Goal: Transaction & Acquisition: Book appointment/travel/reservation

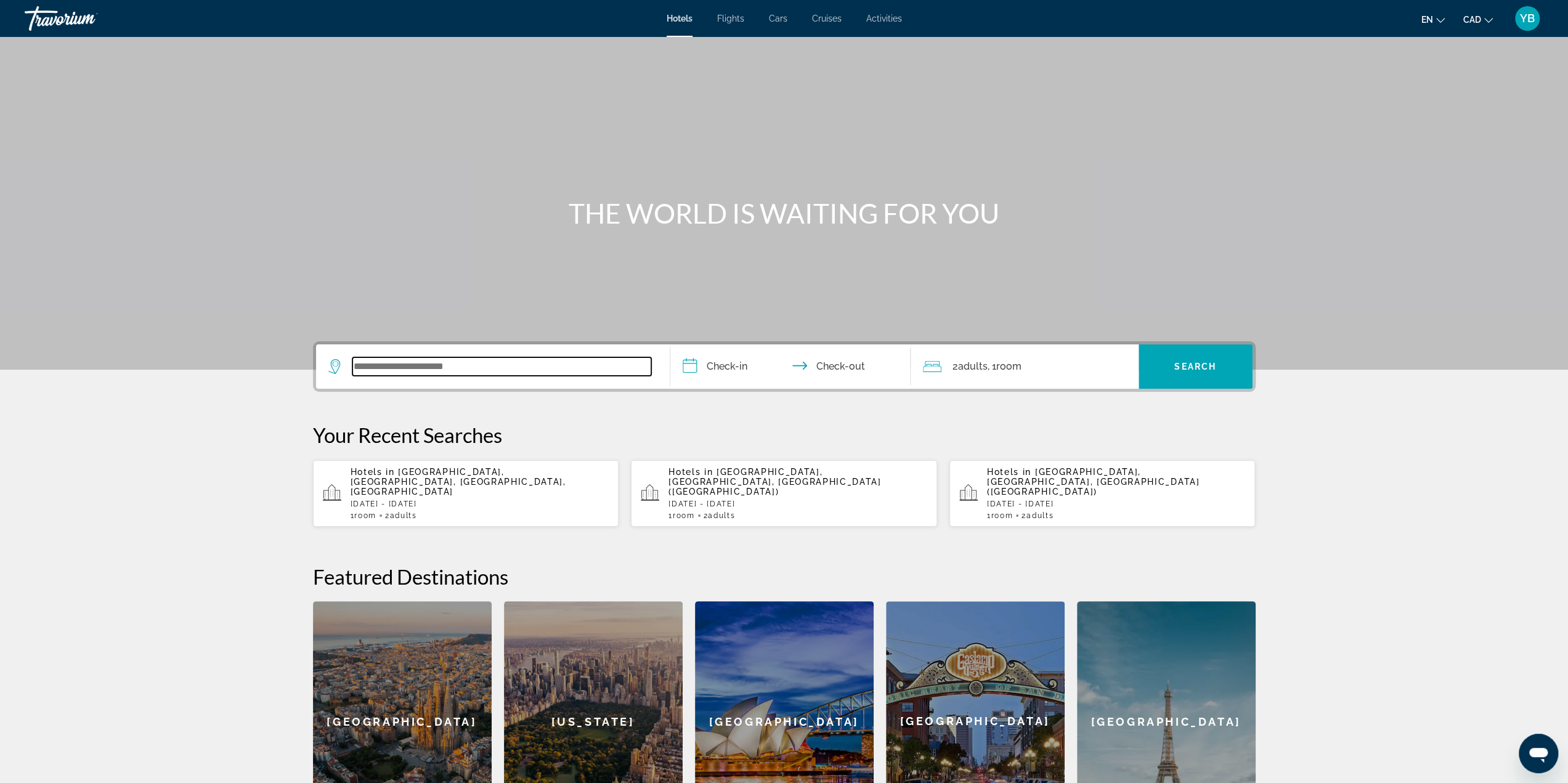
click at [430, 359] on input "Search widget" at bounding box center [502, 366] width 299 height 18
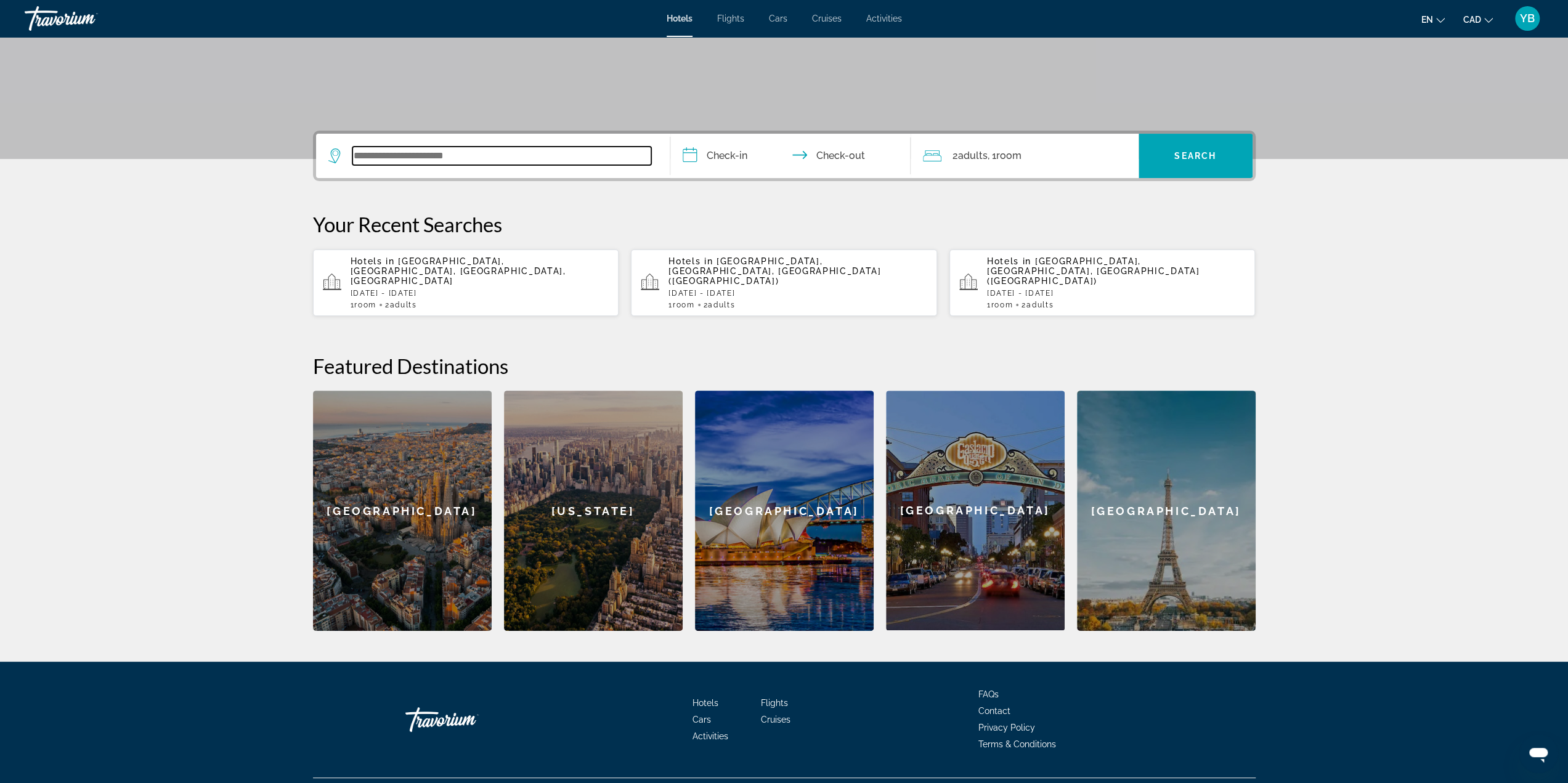
scroll to position [229, 0]
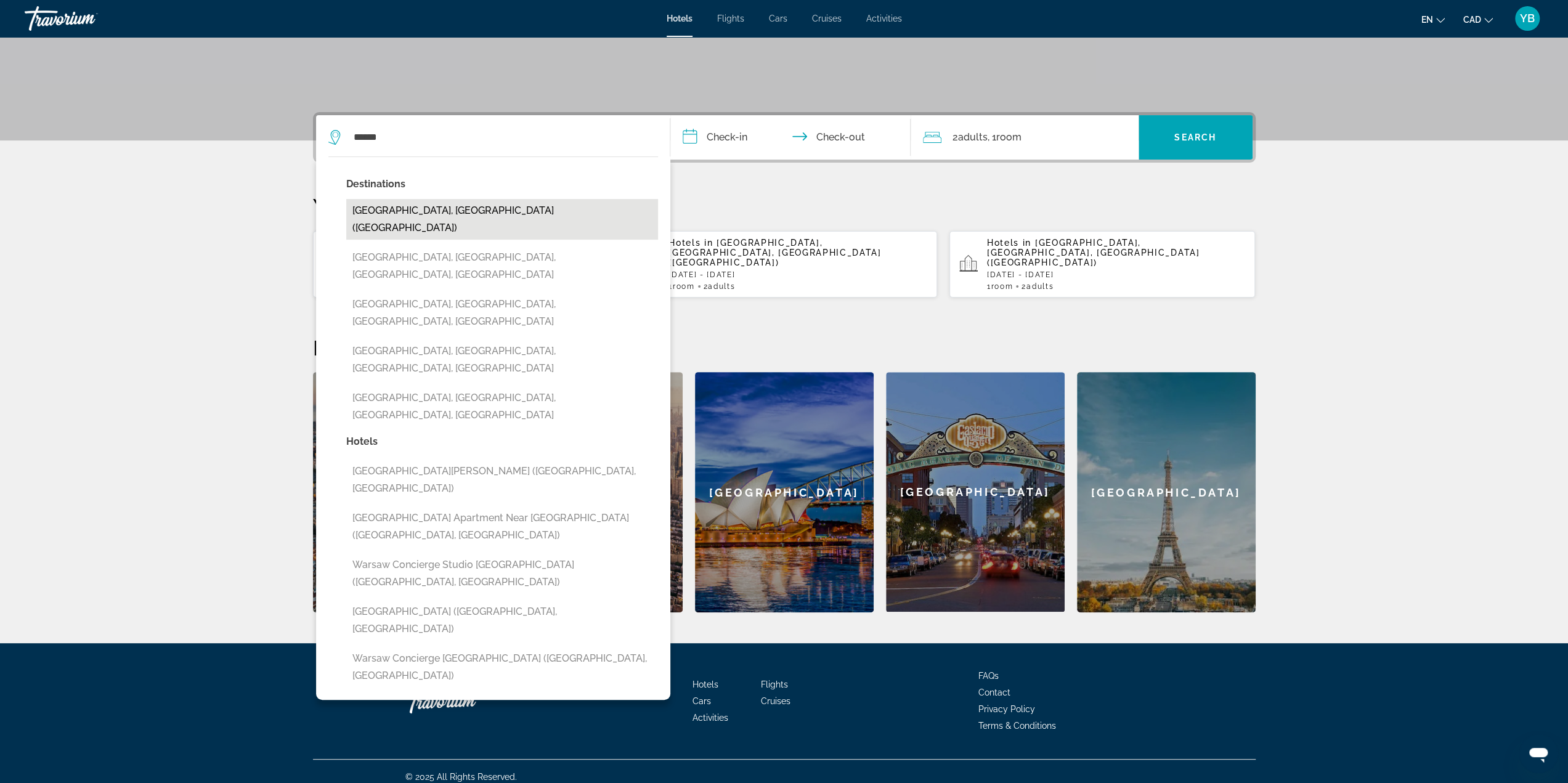
click at [451, 216] on button "[GEOGRAPHIC_DATA], [GEOGRAPHIC_DATA] ([GEOGRAPHIC_DATA])" at bounding box center [502, 219] width 312 height 41
type input "**********"
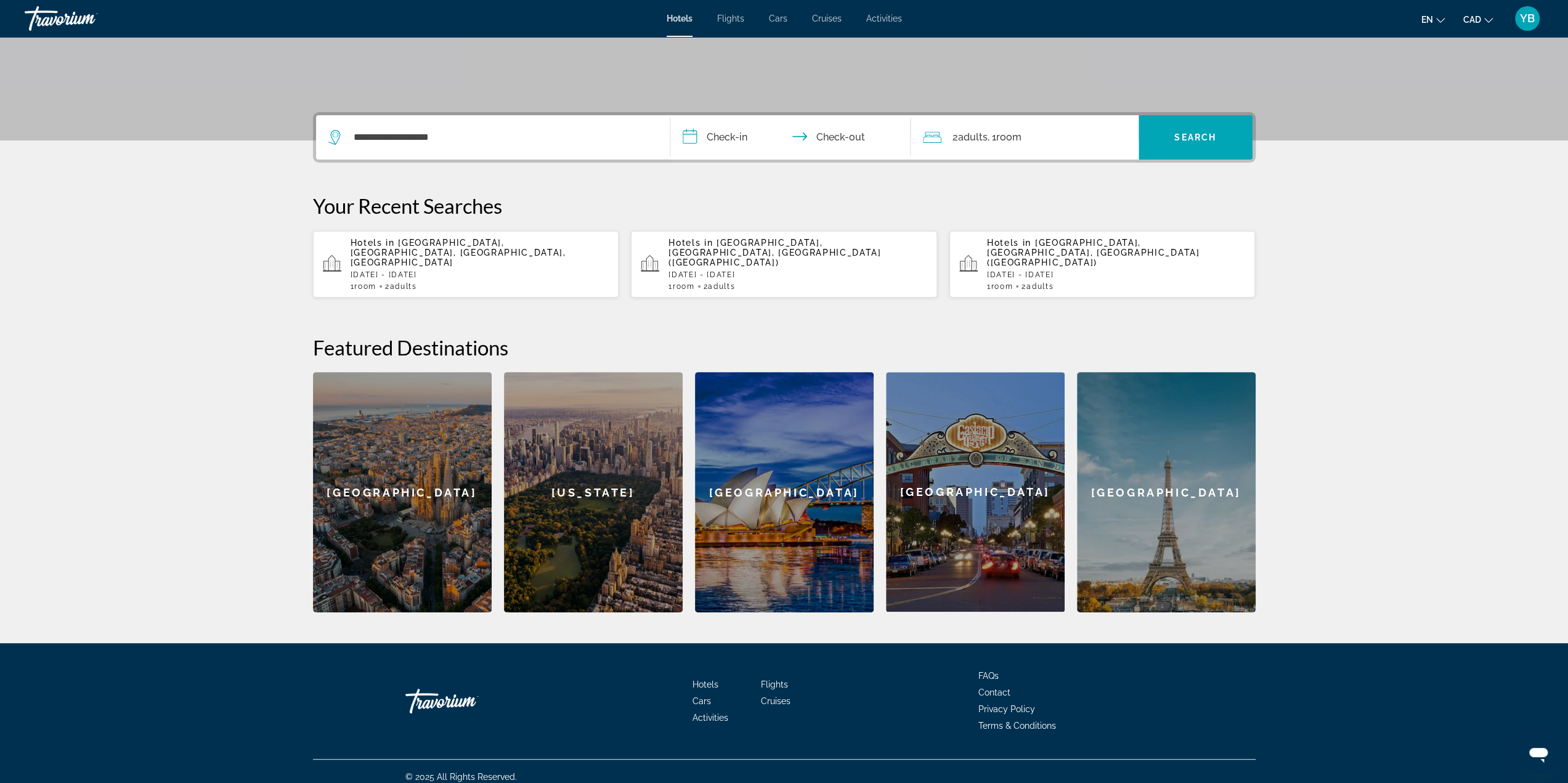
click at [753, 141] on input "**********" at bounding box center [793, 140] width 246 height 48
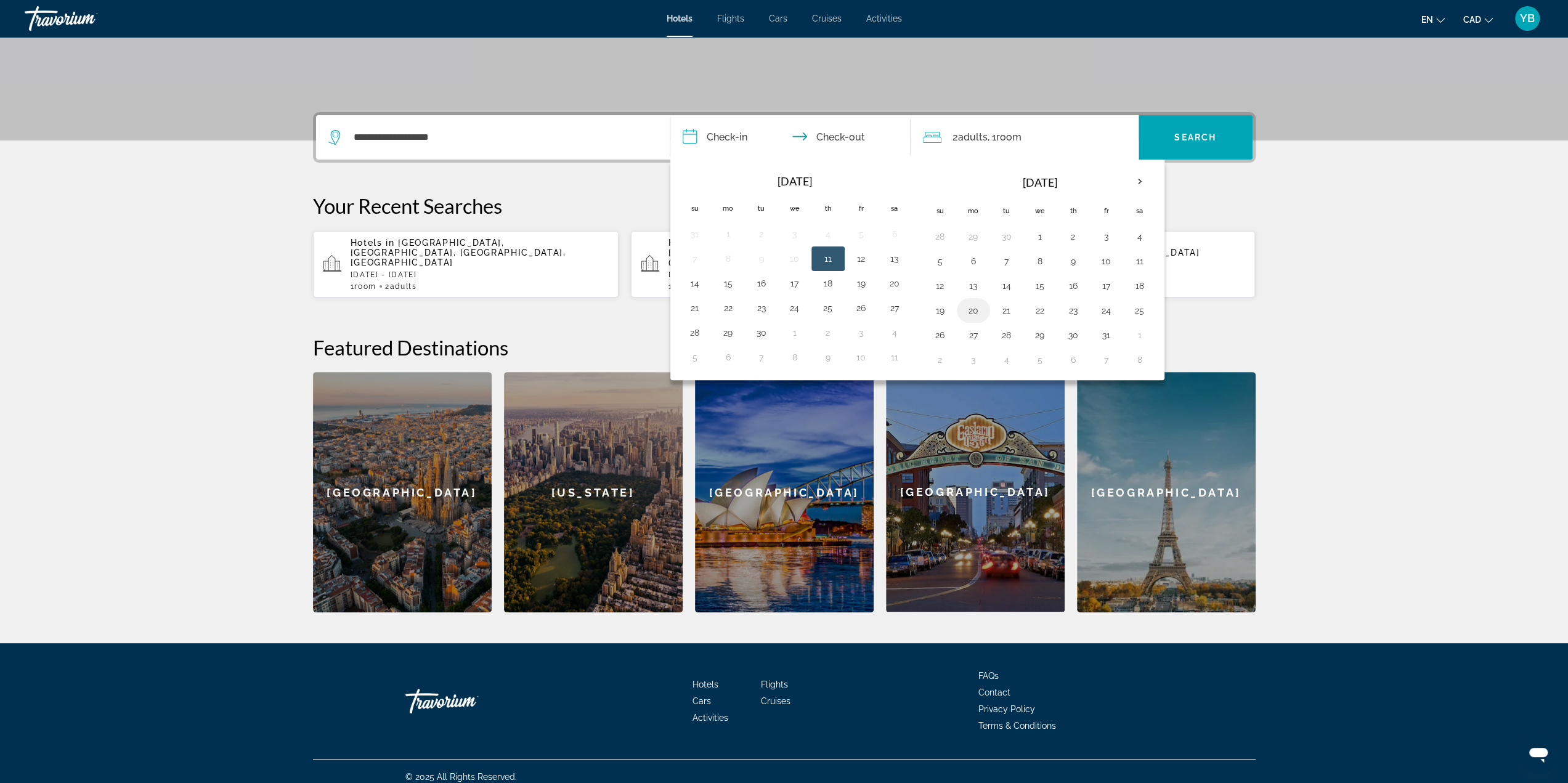
click at [969, 309] on button "20" at bounding box center [973, 311] width 20 height 17
click at [997, 307] on button "21" at bounding box center [1007, 311] width 20 height 17
type input "**********"
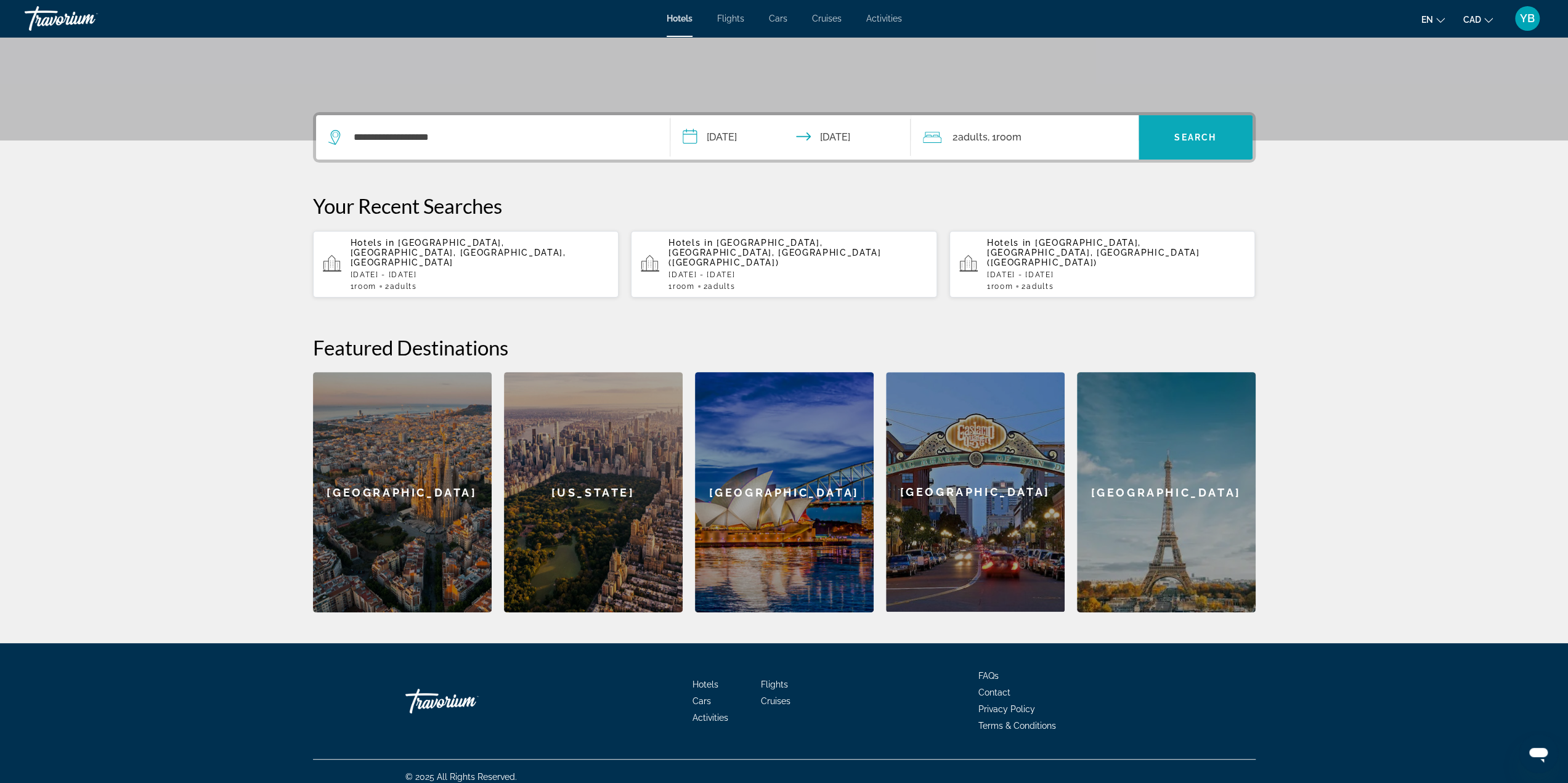
click at [1198, 139] on span "Search" at bounding box center [1195, 138] width 42 height 10
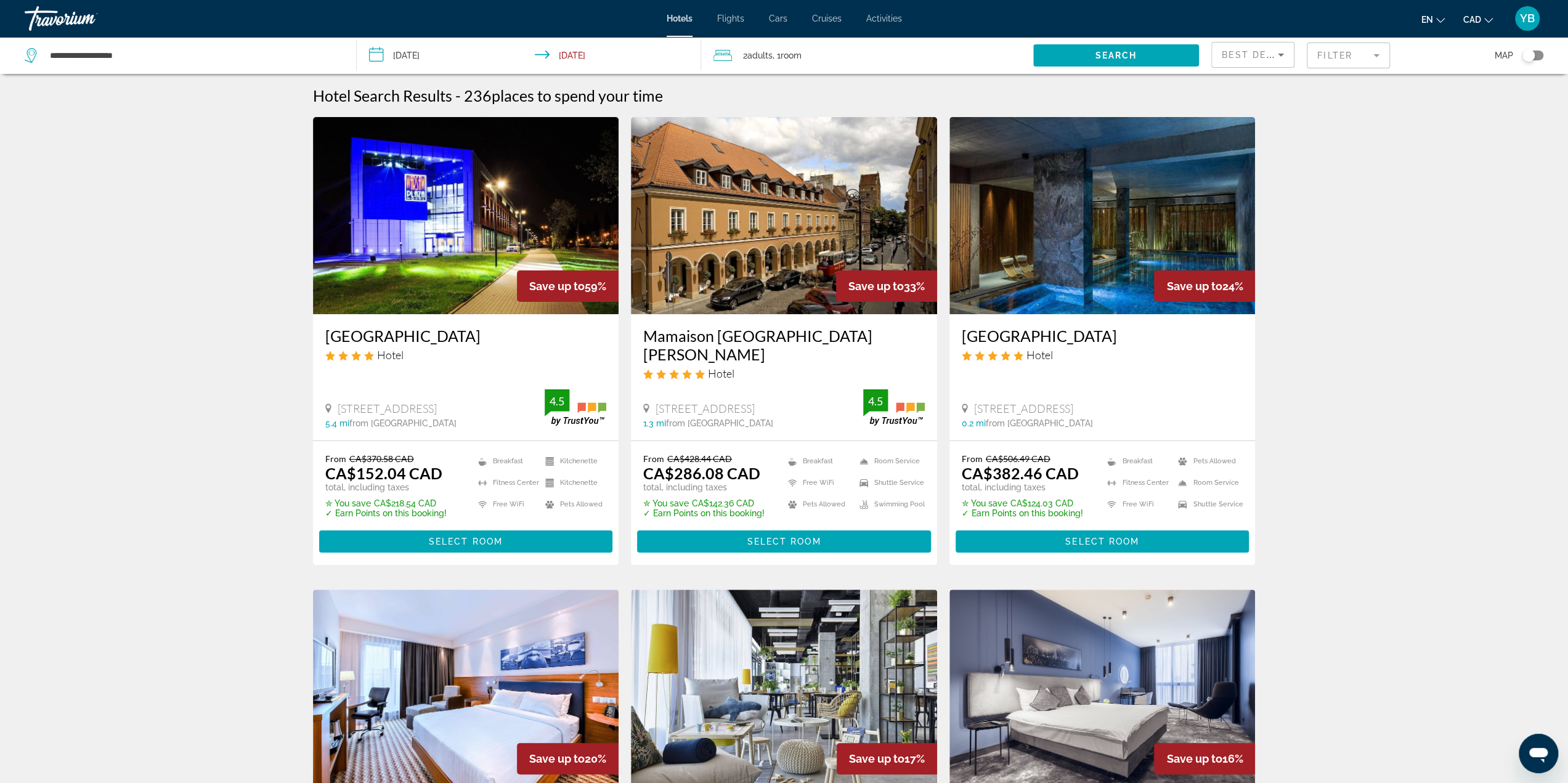
click at [771, 58] on span "Adults" at bounding box center [760, 55] width 25 height 10
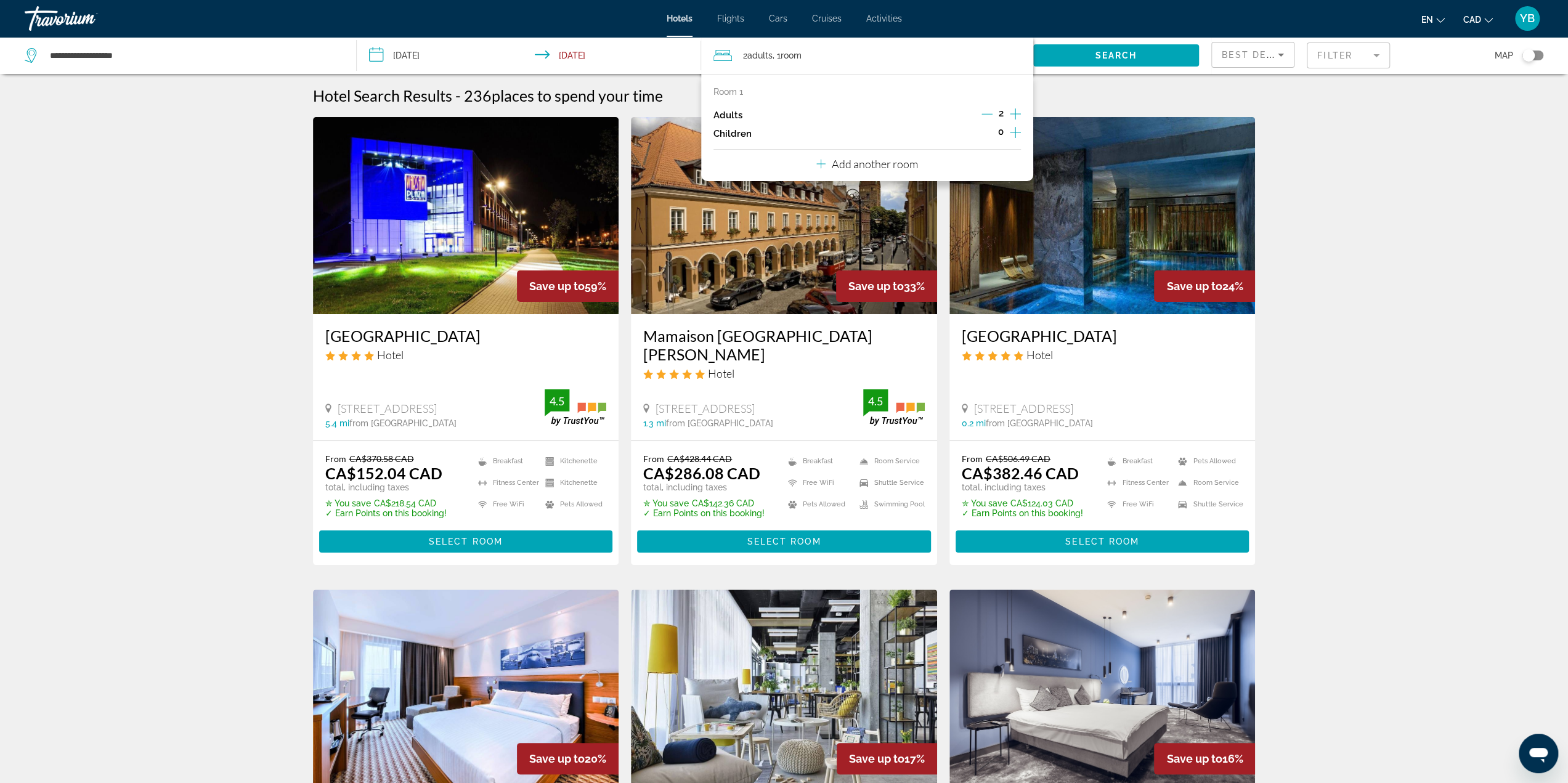
click at [983, 110] on icon "Decrement adults" at bounding box center [988, 114] width 11 height 11
click at [1093, 54] on span "Search widget" at bounding box center [1116, 55] width 165 height 30
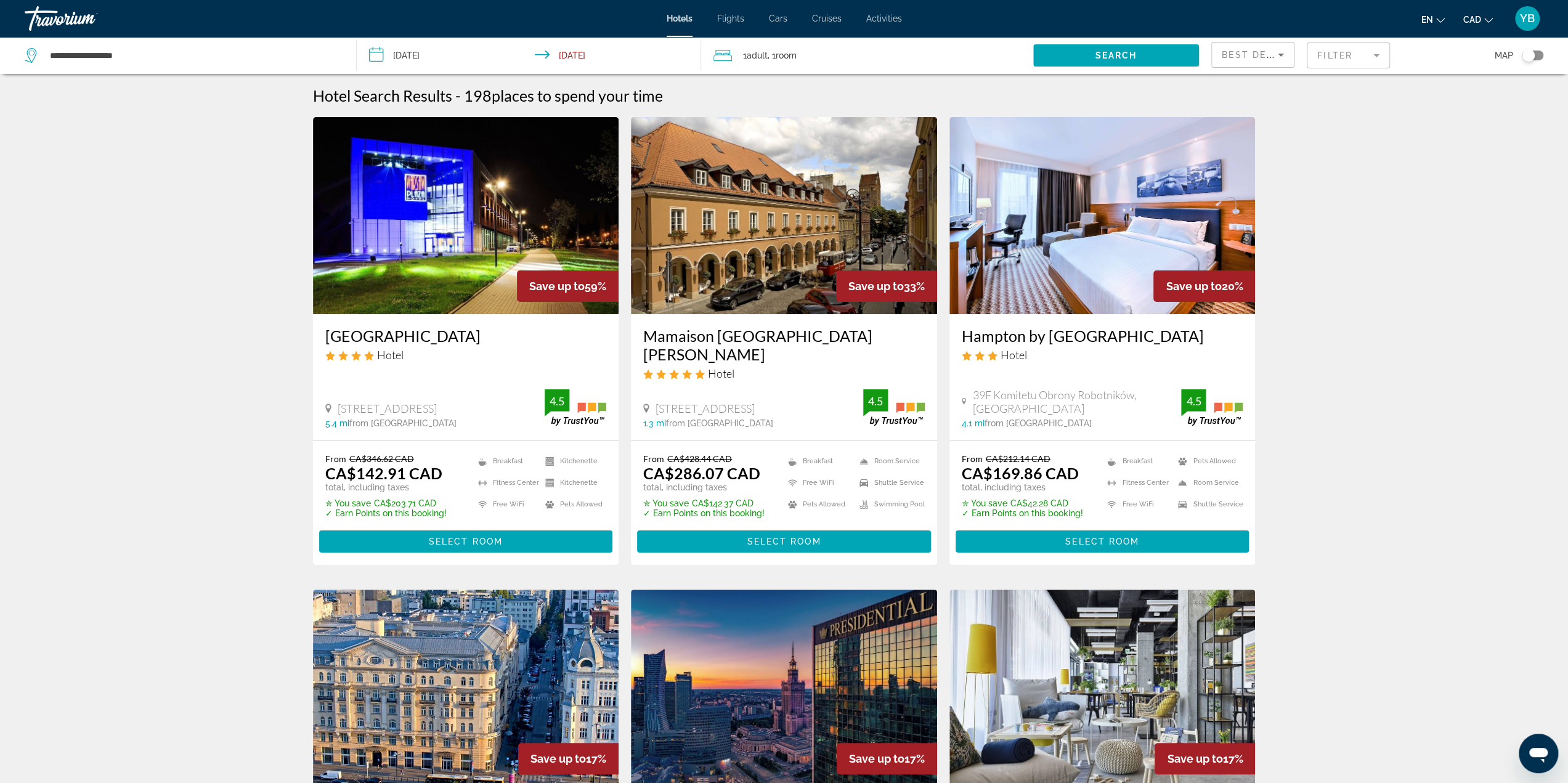
click at [1531, 56] on div "Toggle map" at bounding box center [1529, 55] width 12 height 12
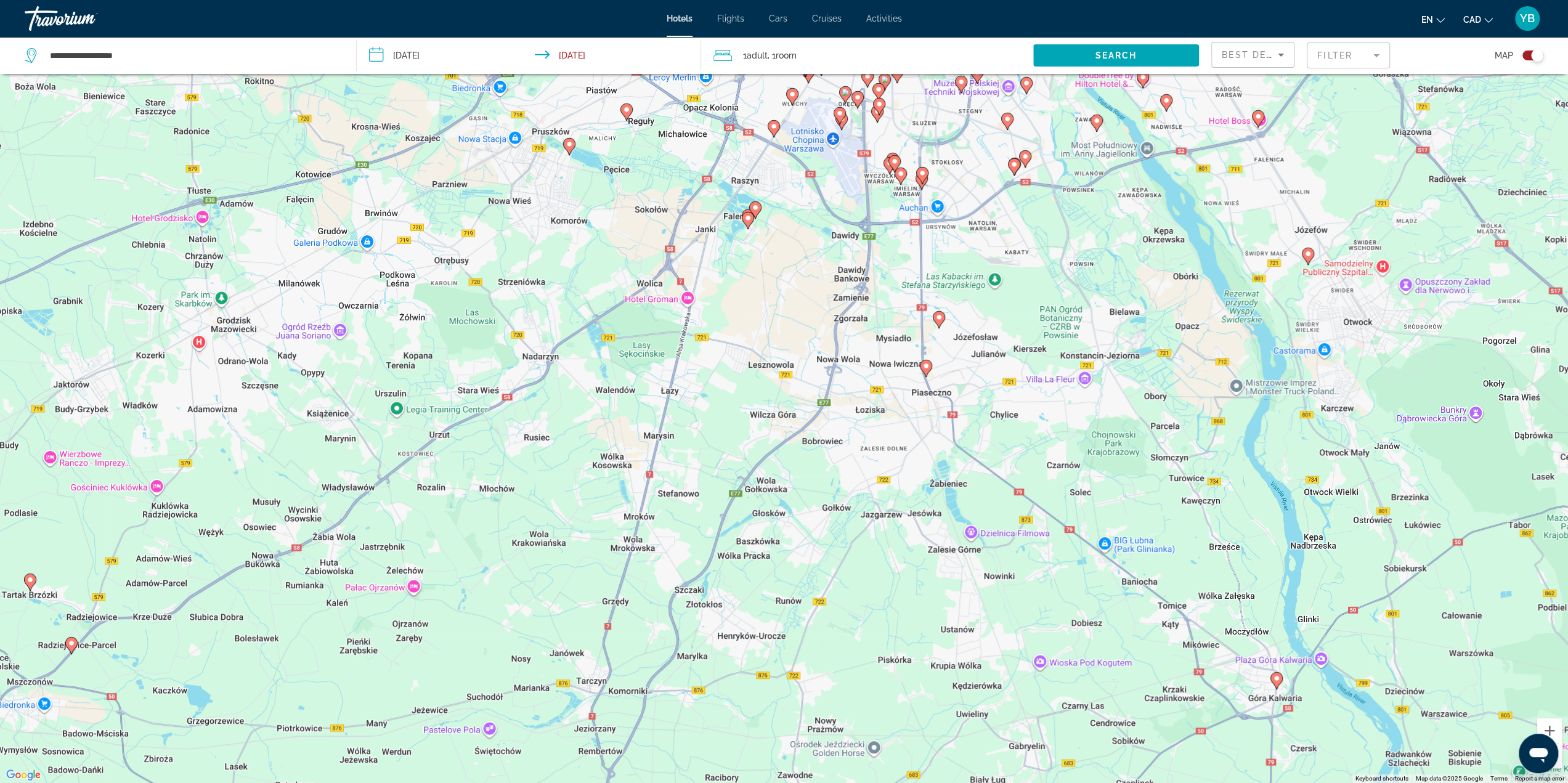
drag, startPoint x: 826, startPoint y: 289, endPoint x: 810, endPoint y: 513, distance: 224.6
click at [810, 513] on div "To activate drag with keyboard, press Alt + Enter. Once in keyboard drag state,…" at bounding box center [784, 391] width 1568 height 783
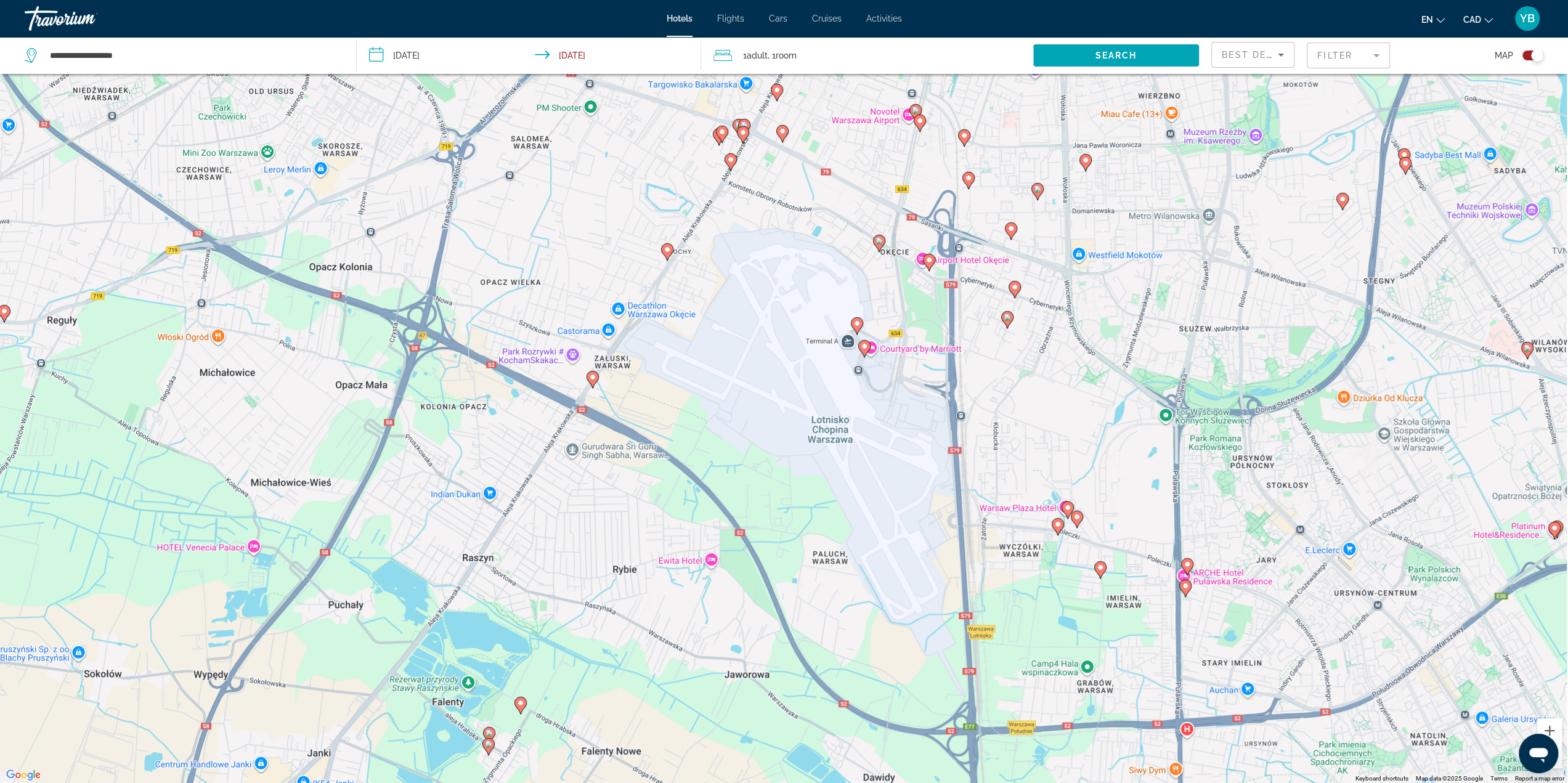
drag, startPoint x: 826, startPoint y: 368, endPoint x: 801, endPoint y: 452, distance: 87.6
click at [807, 450] on div "To activate drag with keyboard, press Alt + Enter. Once in keyboard drag state,…" at bounding box center [784, 391] width 1568 height 783
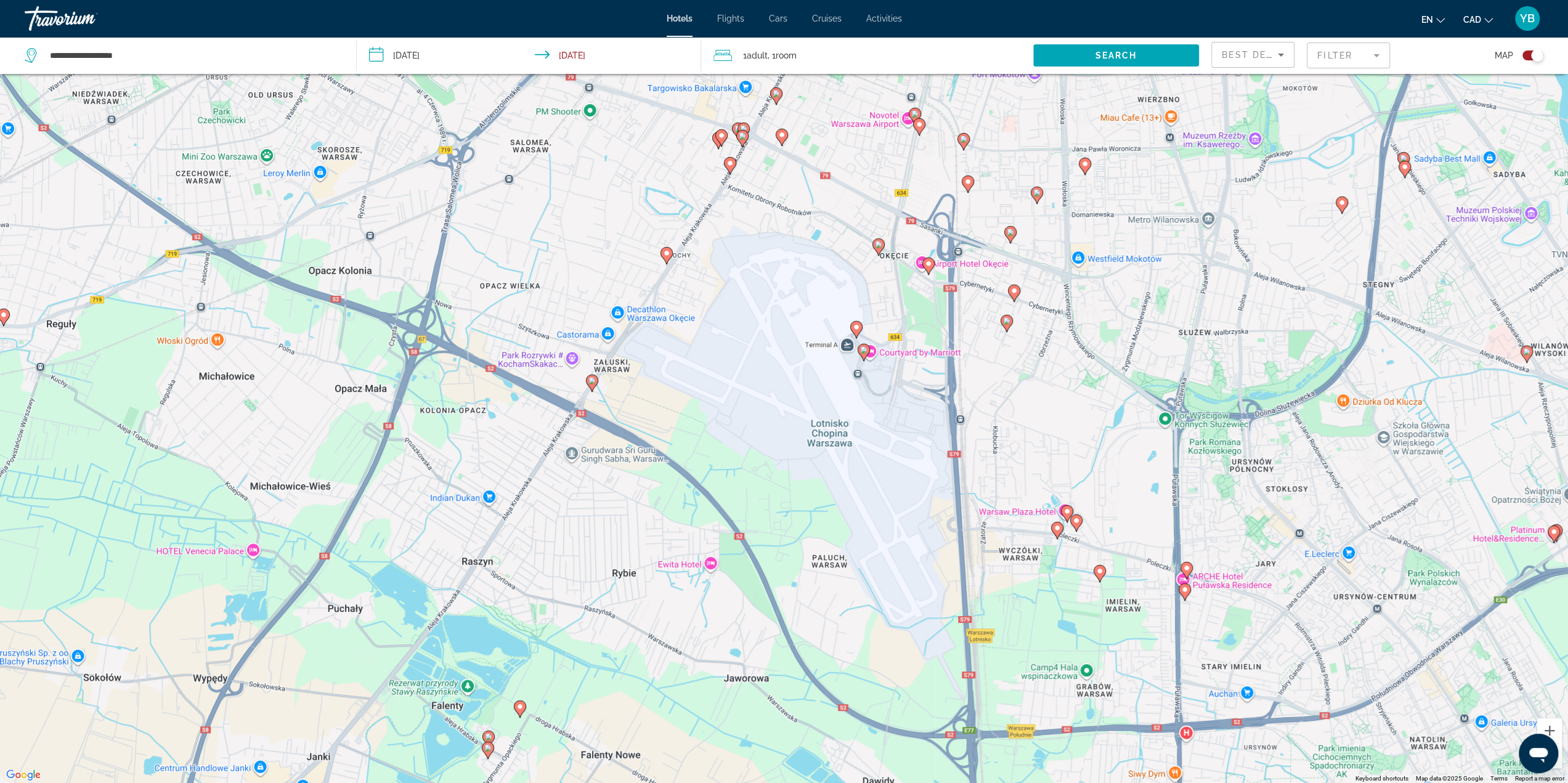
click at [590, 385] on icon "Main content" at bounding box center [592, 382] width 11 height 16
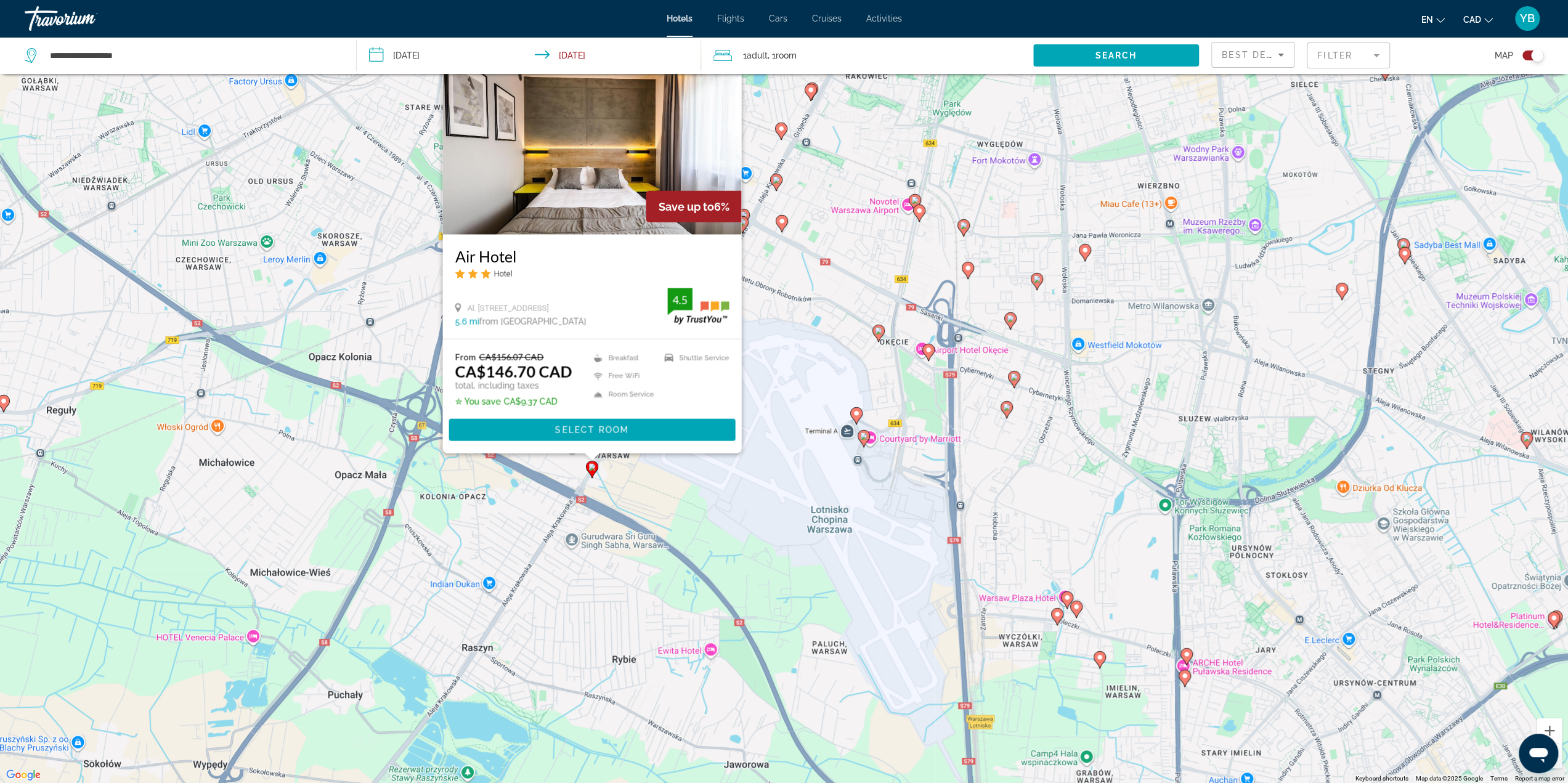
click at [704, 476] on div "To activate drag with keyboard, press Alt + Enter. Once in keyboard drag state,…" at bounding box center [784, 391] width 1568 height 783
click at [815, 185] on div "To activate drag with keyboard, press Alt + Enter. Once in keyboard drag state,…" at bounding box center [784, 391] width 1568 height 783
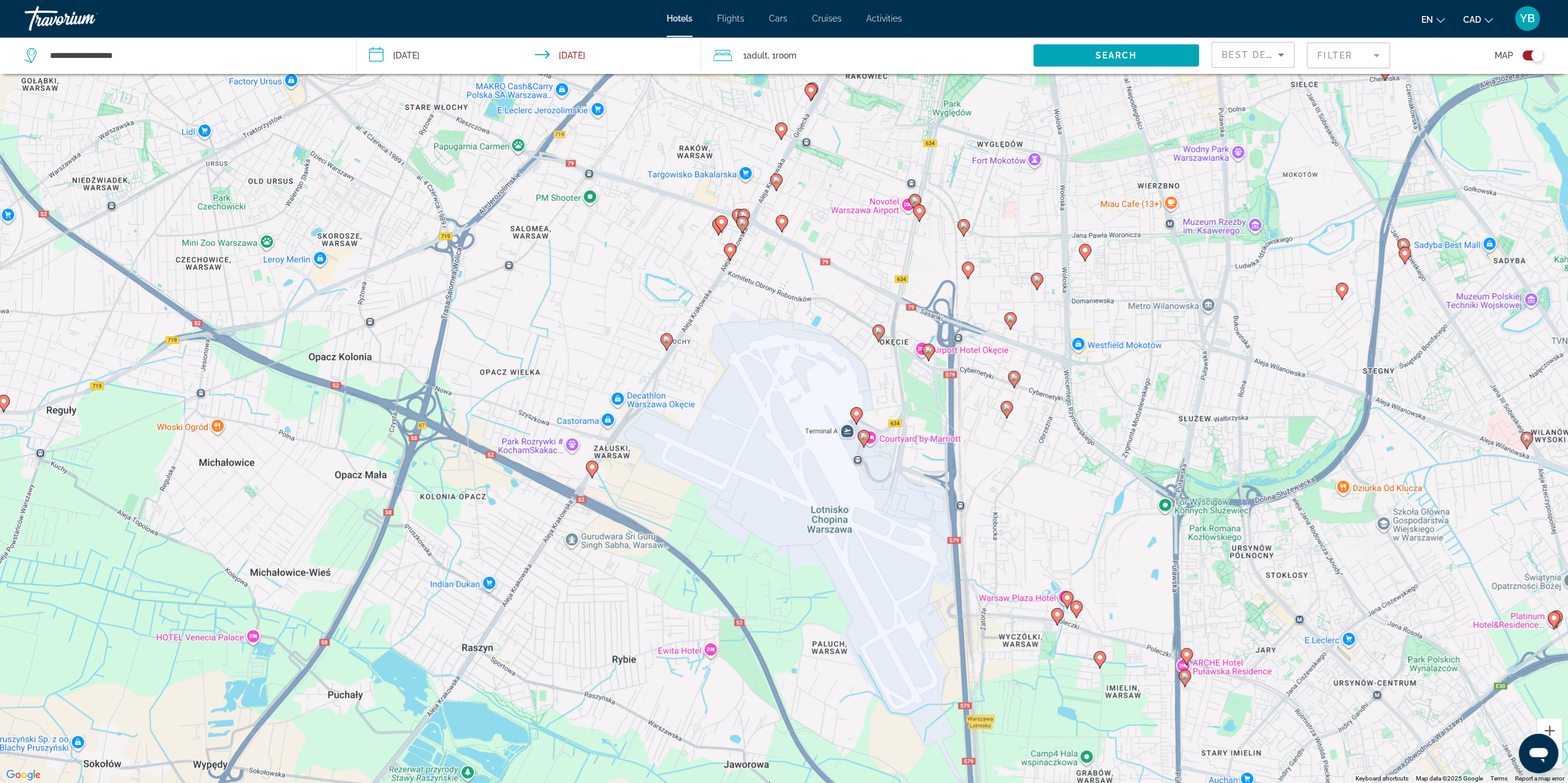
click at [856, 412] on image "Main content" at bounding box center [857, 414] width 8 height 8
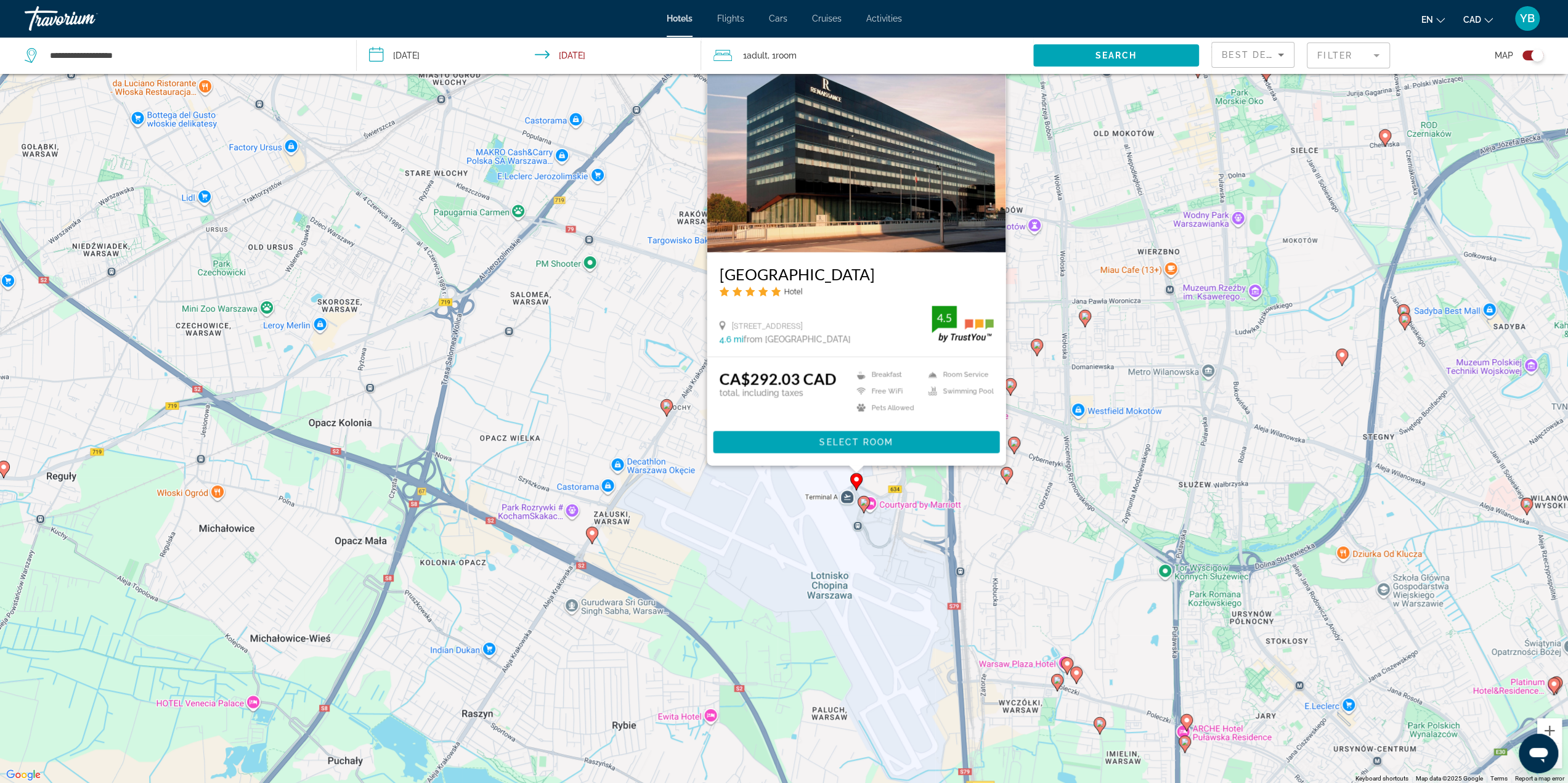
click at [782, 543] on div "To activate drag with keyboard, press Alt + Enter. Once in keyboard drag state,…" at bounding box center [784, 391] width 1568 height 783
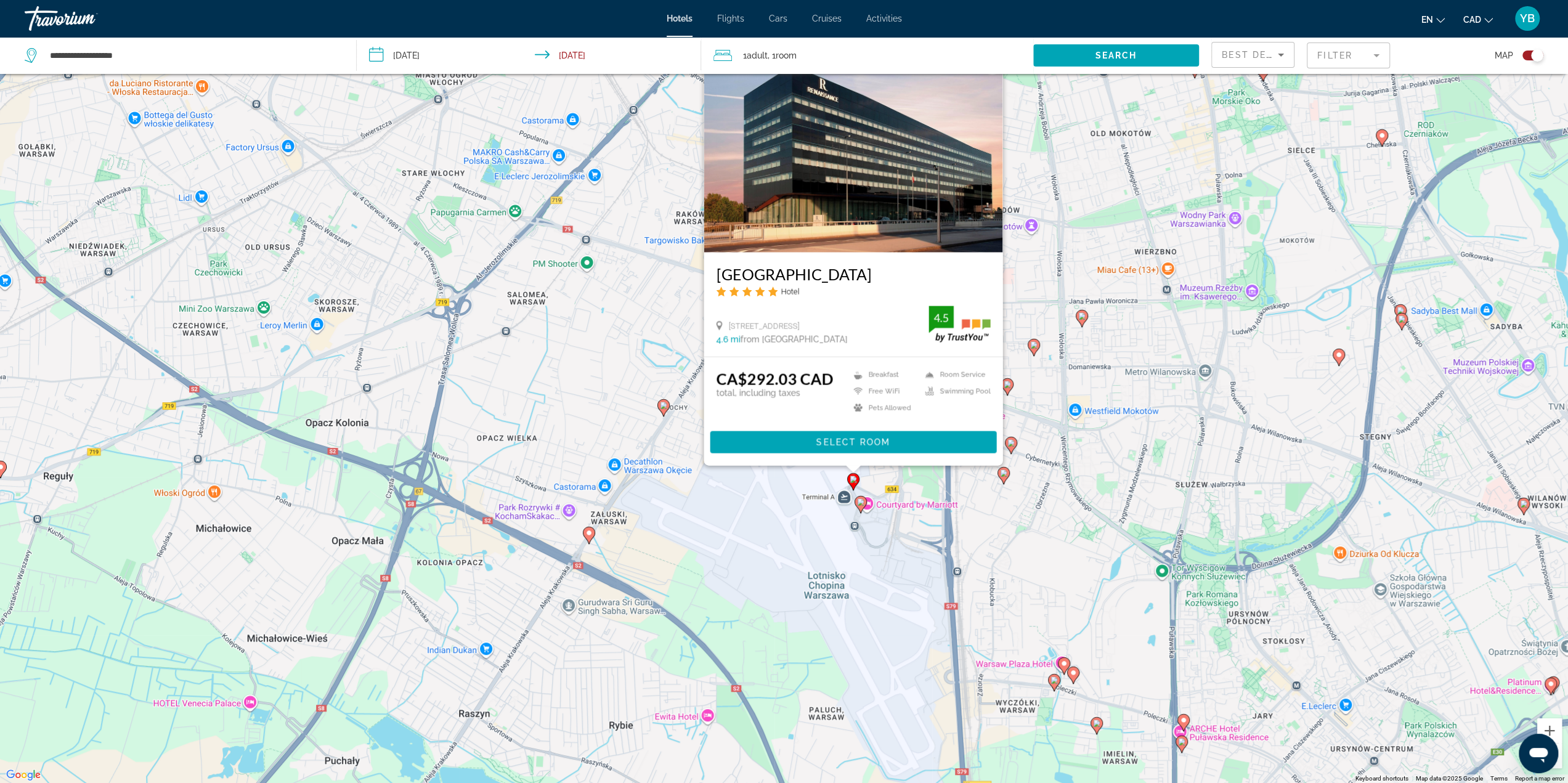
click at [656, 408] on div "To activate drag with keyboard, press Alt + Enter. Once in keyboard drag state,…" at bounding box center [784, 391] width 1568 height 783
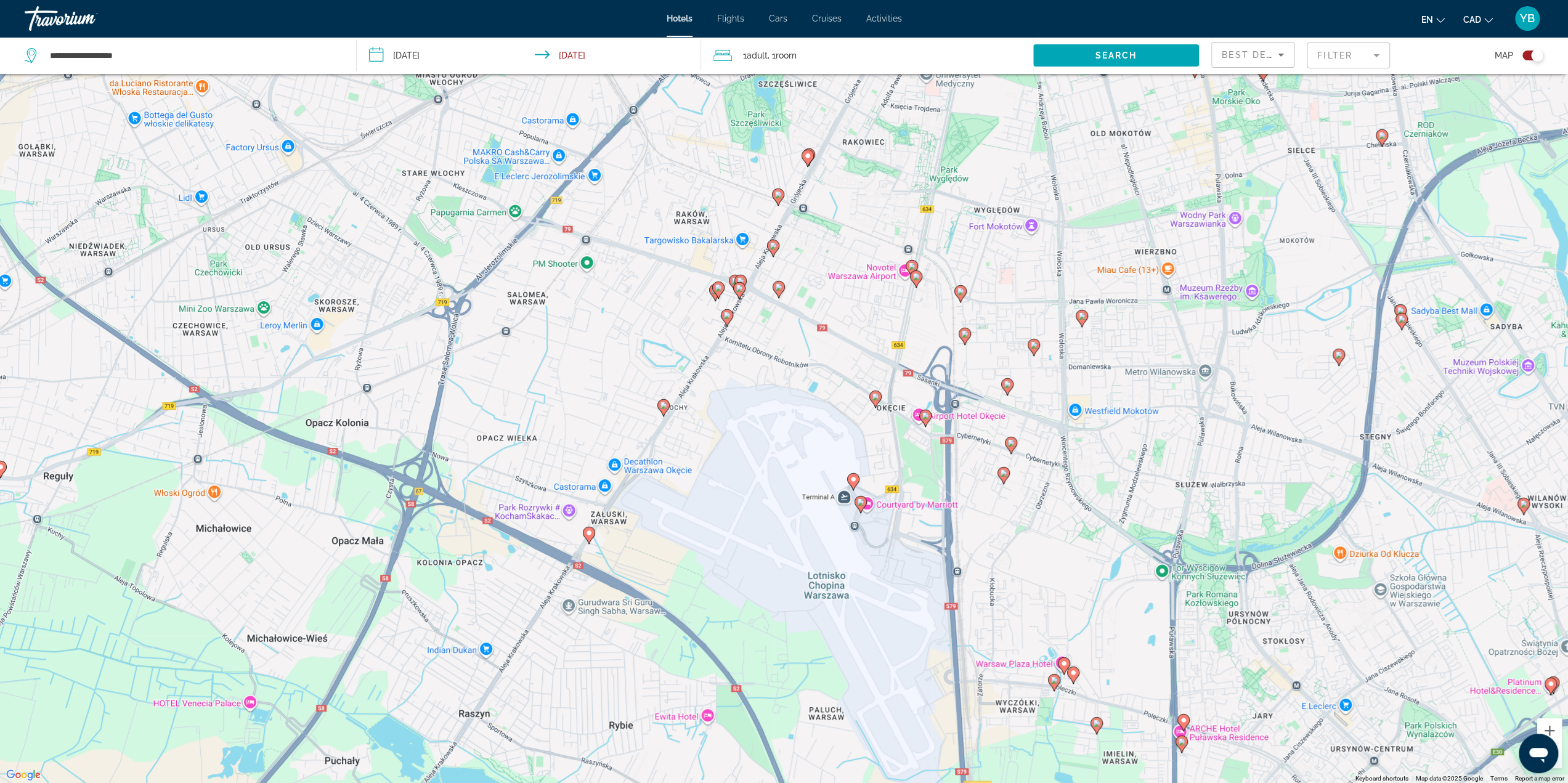
click at [664, 405] on image "Main content" at bounding box center [664, 405] width 8 height 8
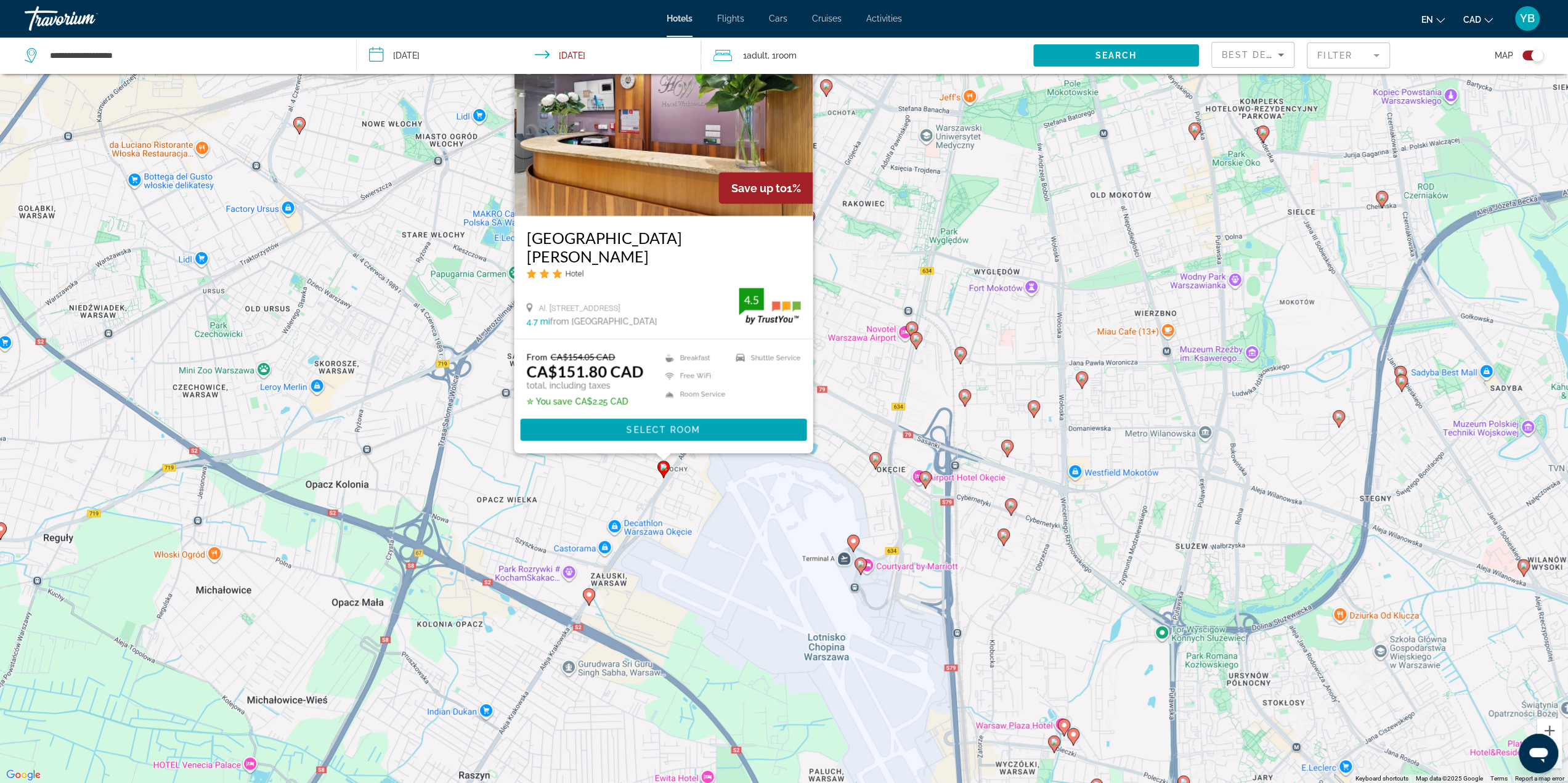
drag, startPoint x: 701, startPoint y: 159, endPoint x: 701, endPoint y: 167, distance: 8.0
click at [701, 159] on img "Main content" at bounding box center [663, 117] width 299 height 197
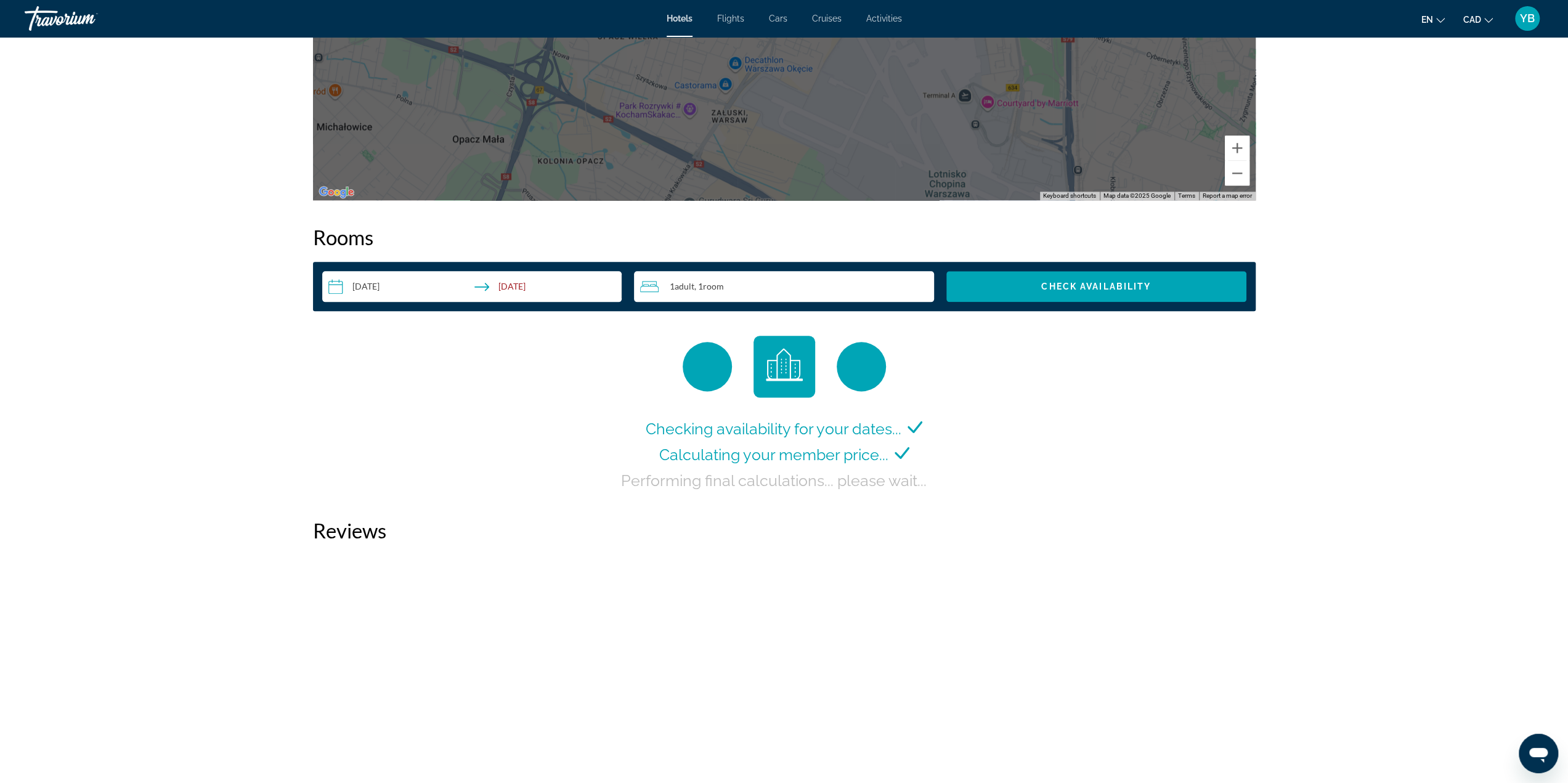
scroll to position [1492, 0]
